Goal: Find contact information: Obtain details needed to contact an individual or organization

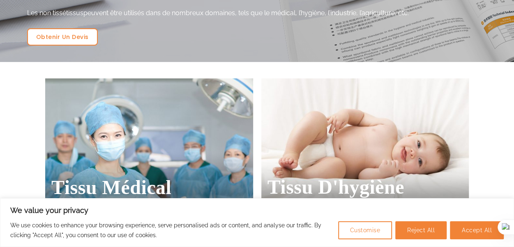
scroll to position [164, 0]
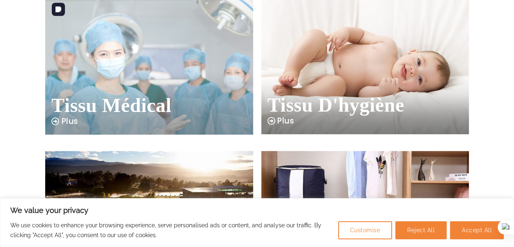
click at [163, 65] on img at bounding box center [149, 65] width 208 height 138
click at [106, 83] on img at bounding box center [149, 65] width 208 height 138
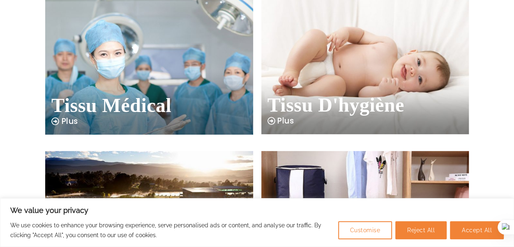
click at [116, 107] on span "Tissu médical" at bounding box center [111, 106] width 120 height 20
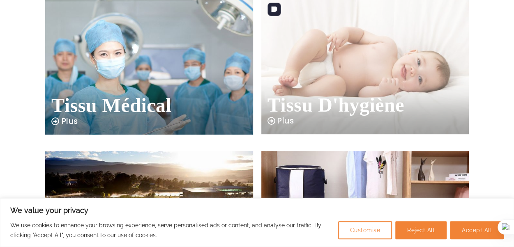
click at [320, 69] on img at bounding box center [365, 65] width 208 height 138
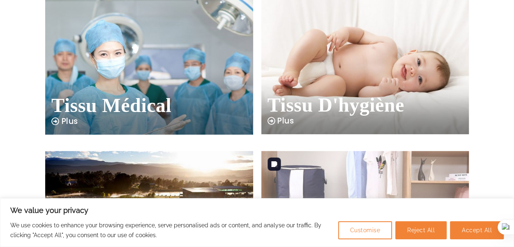
click at [427, 231] on button "Reject All" at bounding box center [420, 230] width 51 height 18
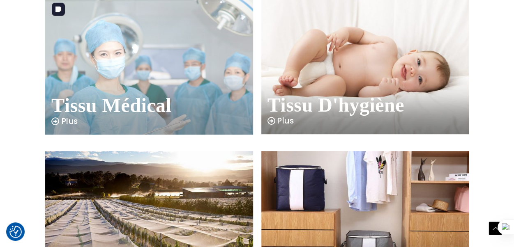
click at [145, 66] on img at bounding box center [149, 65] width 208 height 138
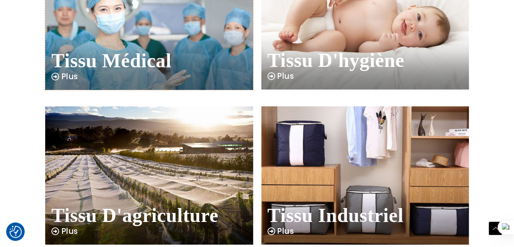
scroll to position [205, 0]
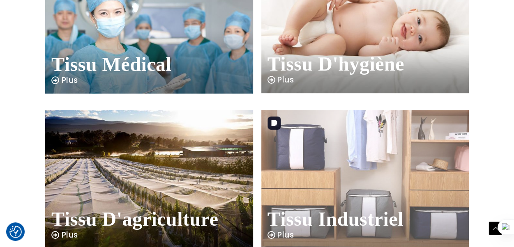
click at [362, 147] on img at bounding box center [365, 179] width 208 height 138
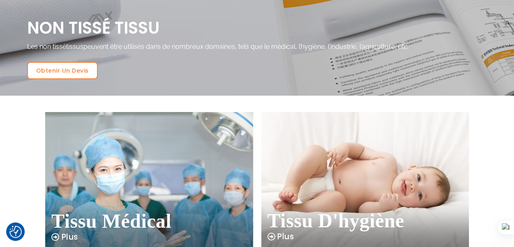
scroll to position [0, 0]
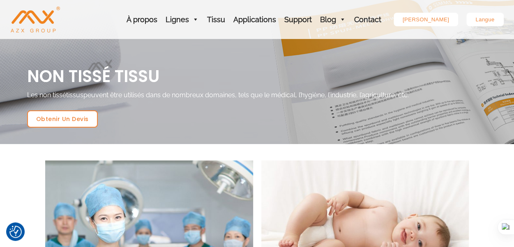
click at [432, 19] on div "[PERSON_NAME]" at bounding box center [425, 20] width 64 height 14
click at [428, 20] on div "[PERSON_NAME]" at bounding box center [425, 20] width 64 height 14
click at [429, 18] on div "[PERSON_NAME]" at bounding box center [425, 20] width 64 height 14
click at [380, 20] on link "Contact" at bounding box center [367, 19] width 35 height 39
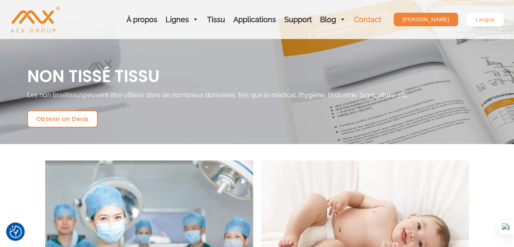
click at [384, 18] on link "Contact" at bounding box center [367, 19] width 35 height 39
click at [375, 20] on link "Contact" at bounding box center [367, 19] width 35 height 39
click at [350, 0] on link "Contact" at bounding box center [367, 19] width 35 height 39
